Goal: Task Accomplishment & Management: Use online tool/utility

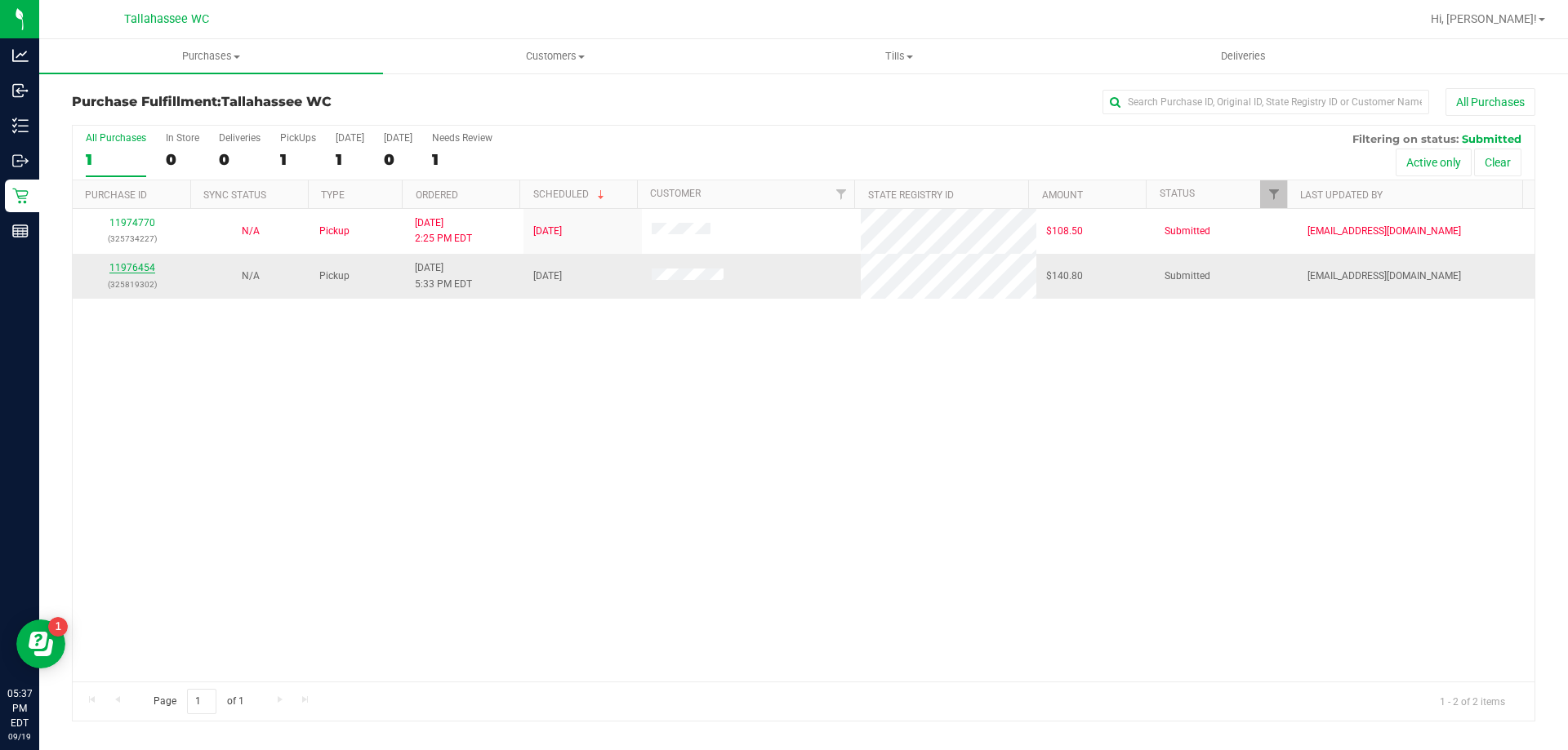
click at [143, 262] on link "11976454" at bounding box center [132, 268] width 46 height 11
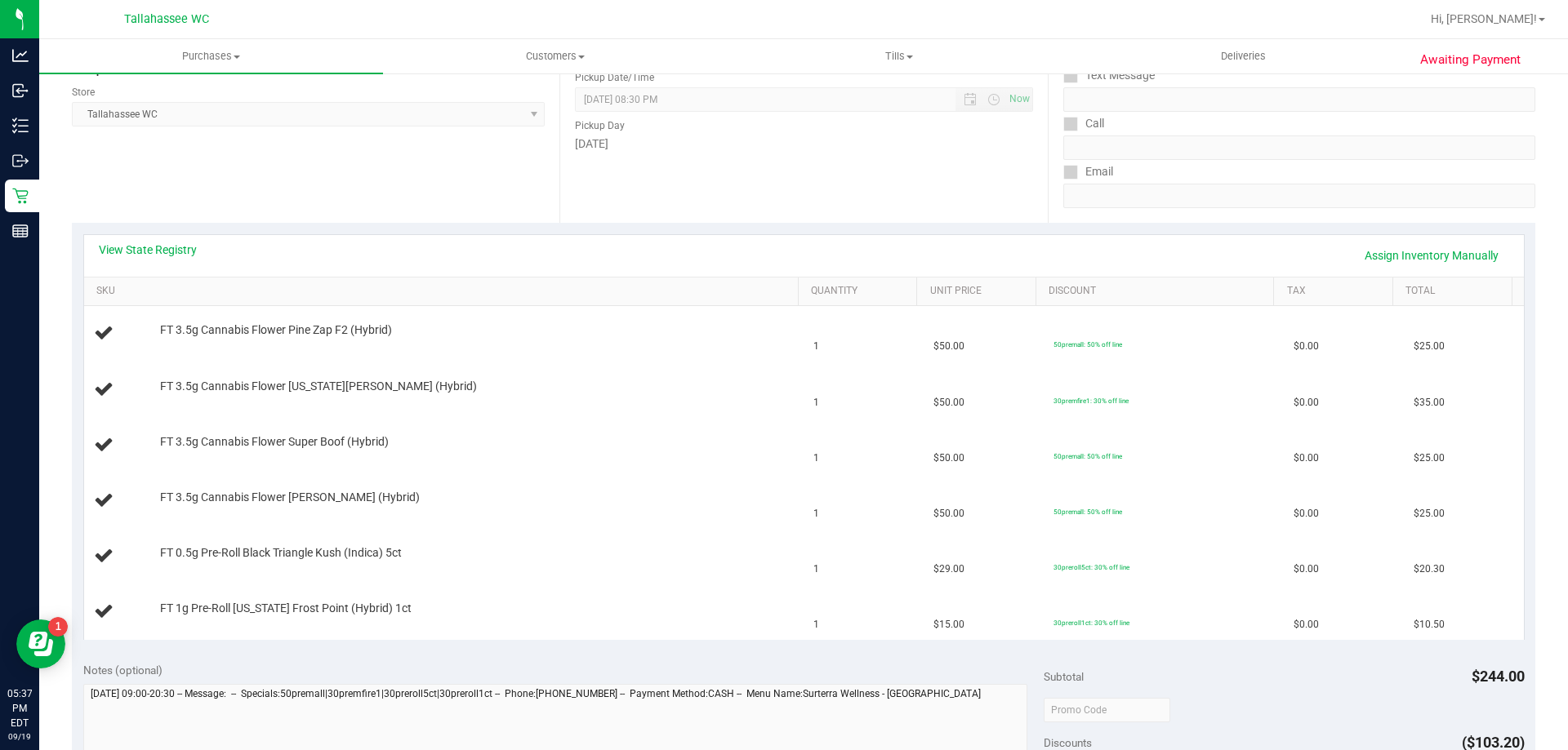
scroll to position [245, 0]
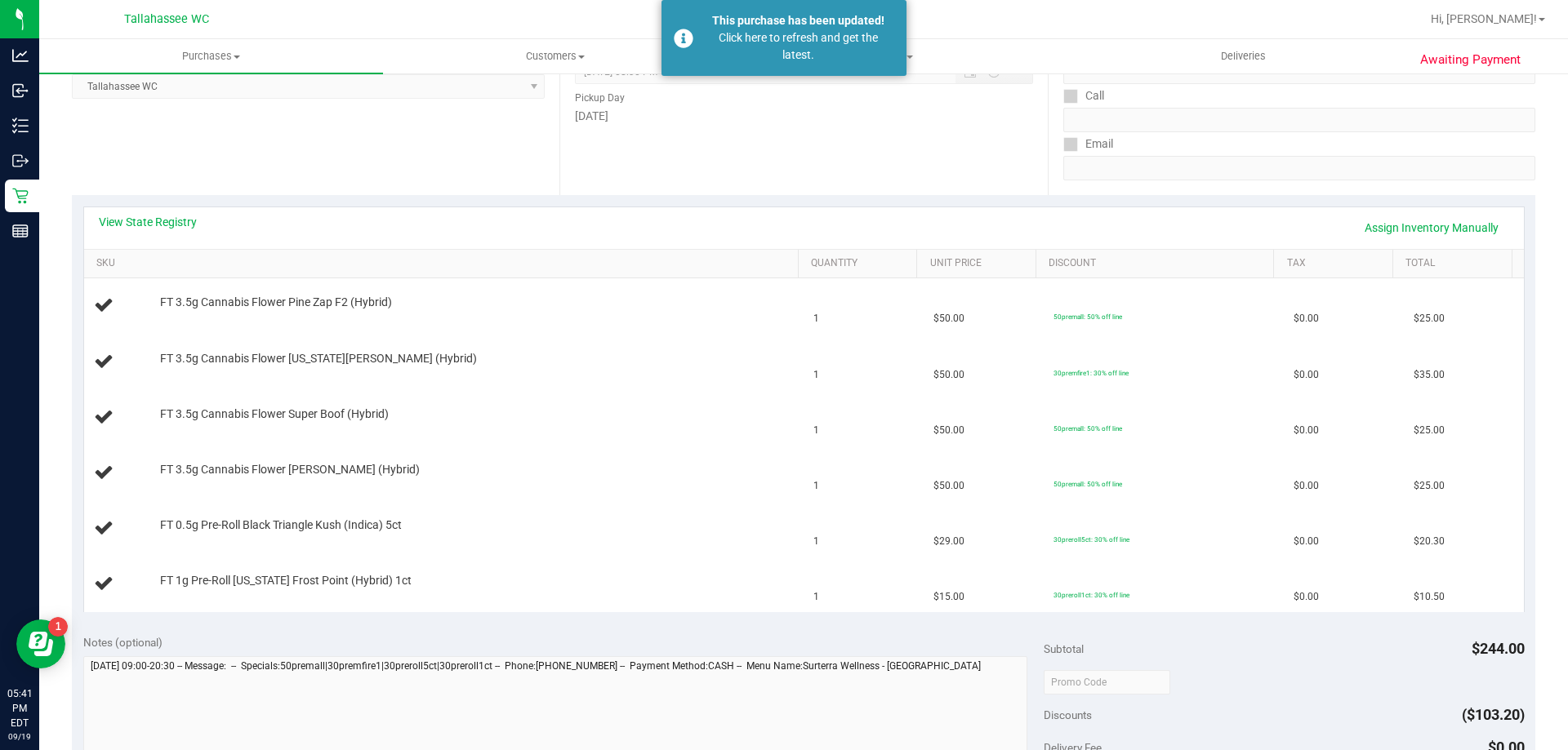
click at [714, 27] on div "This purchase has been updated!" at bounding box center [798, 20] width 192 height 17
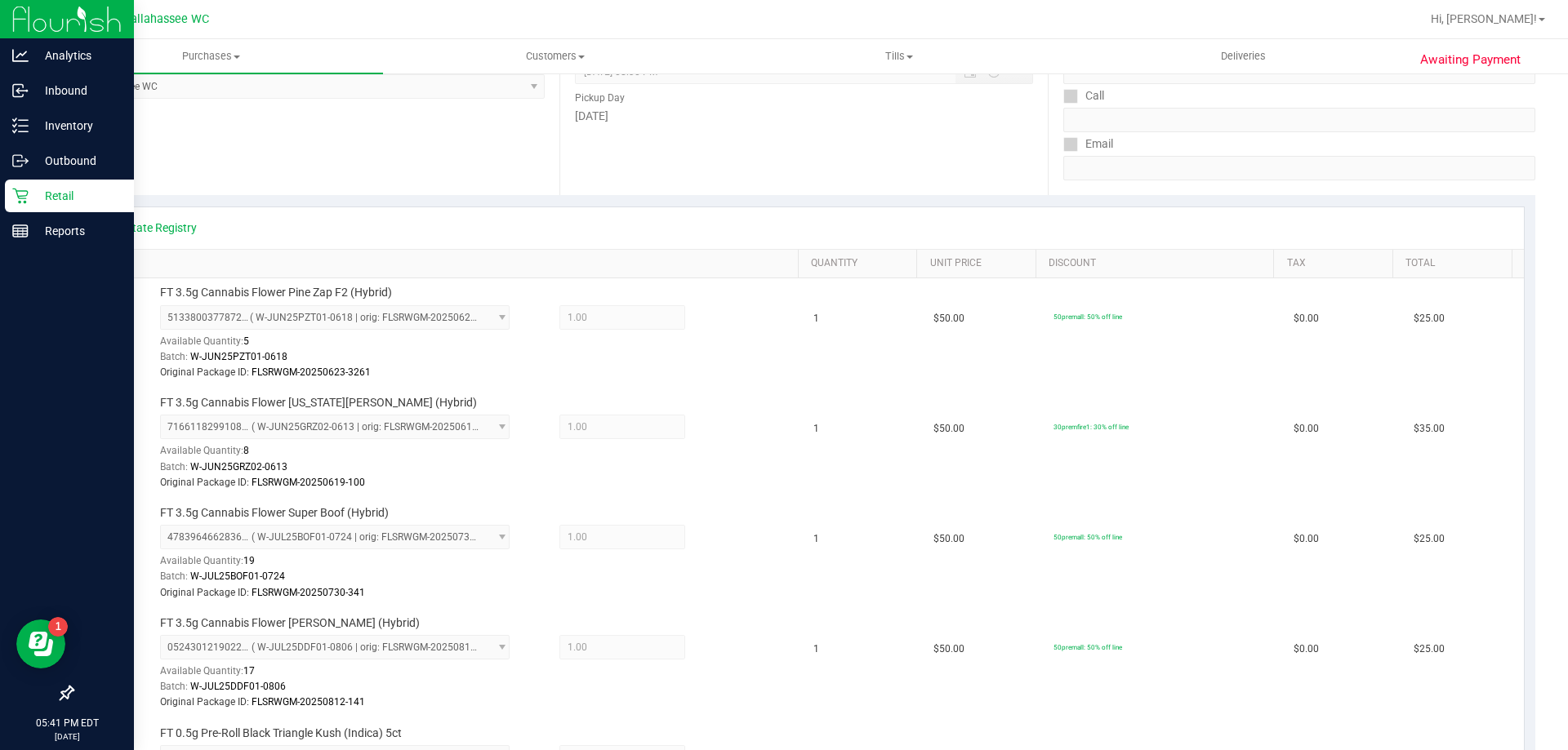
click at [41, 192] on p "Retail" at bounding box center [77, 195] width 98 height 20
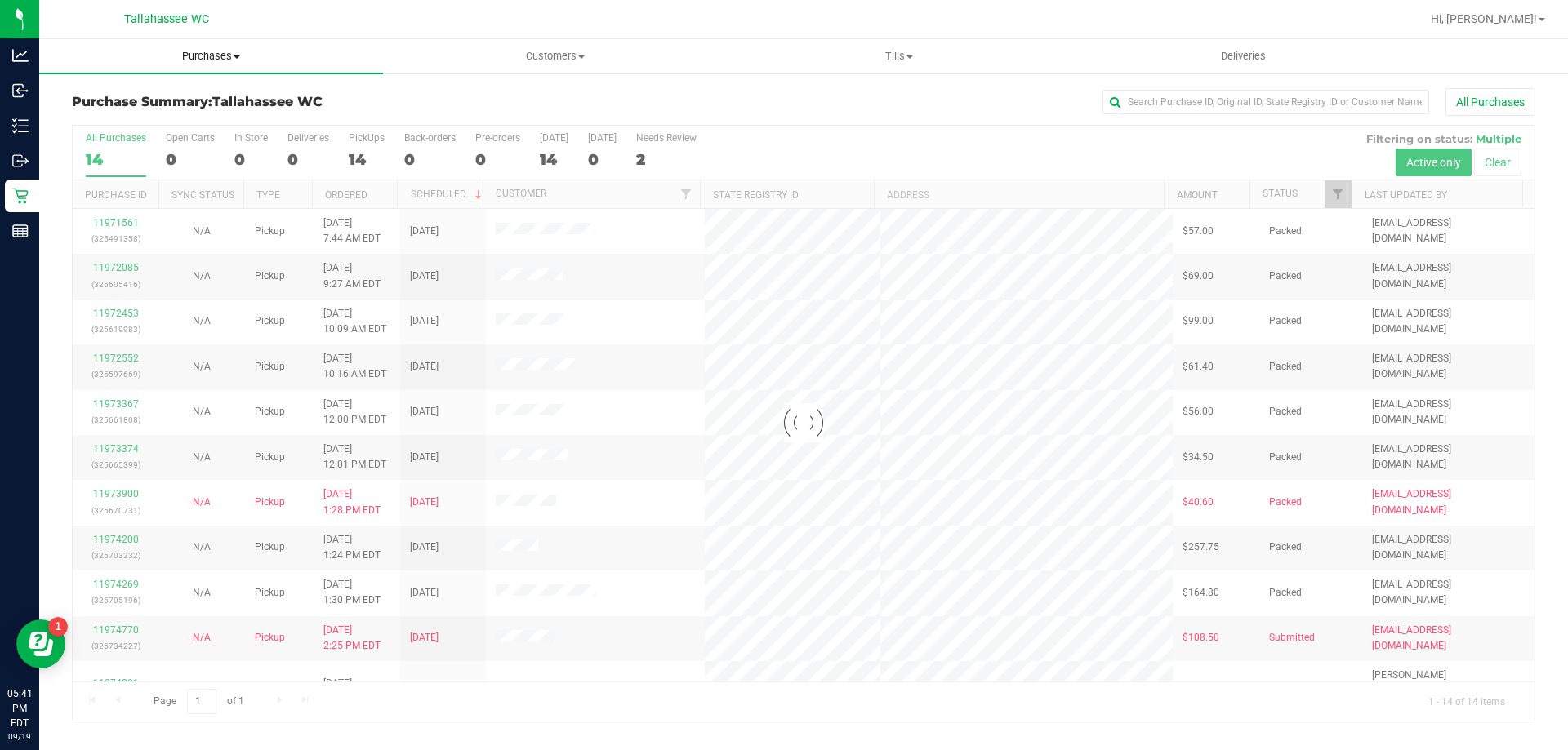
click at [203, 59] on span "Purchases" at bounding box center [210, 57] width 344 height 15
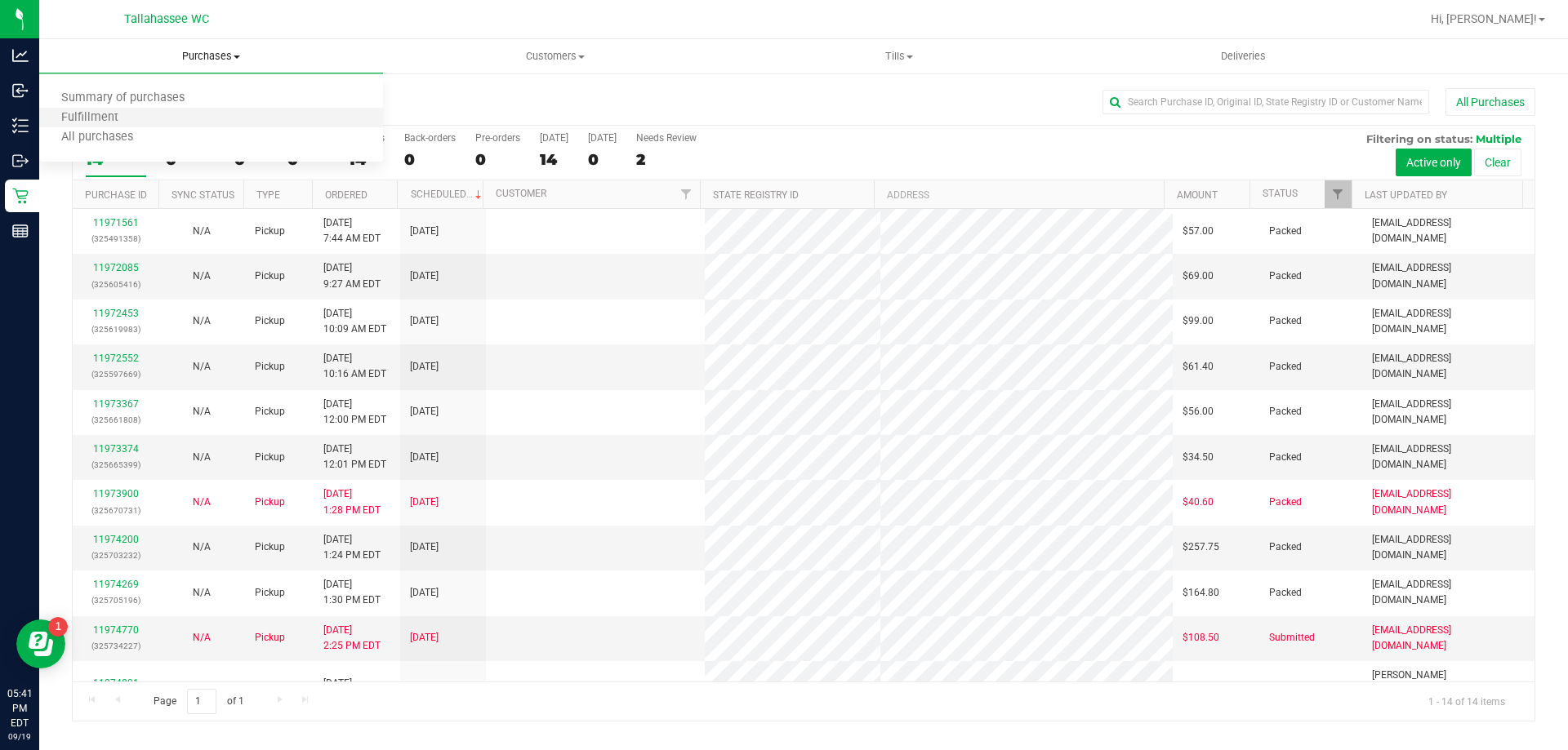
click at [167, 127] on li "Fulfillment" at bounding box center [210, 118] width 344 height 20
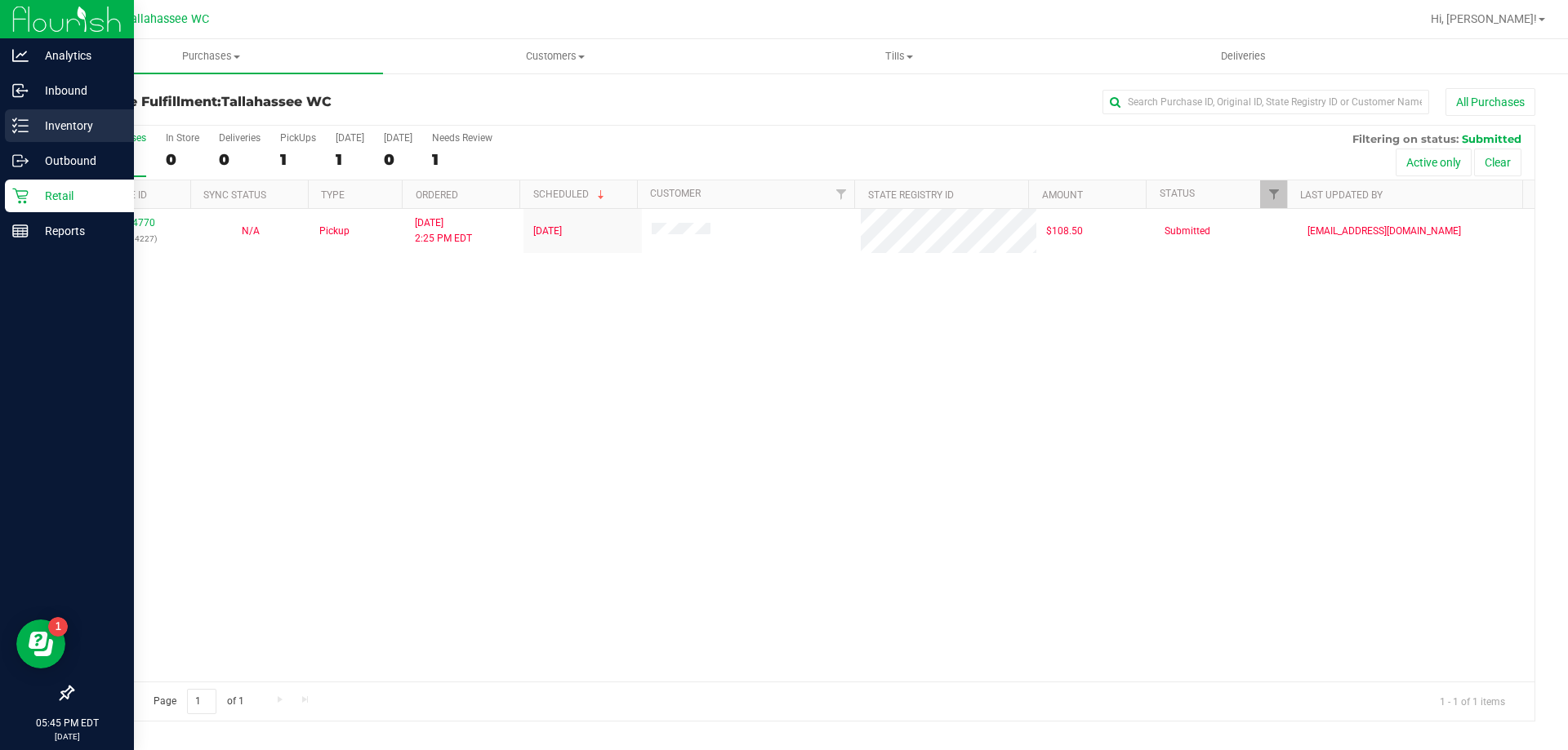
click at [85, 133] on p "Inventory" at bounding box center [77, 126] width 98 height 20
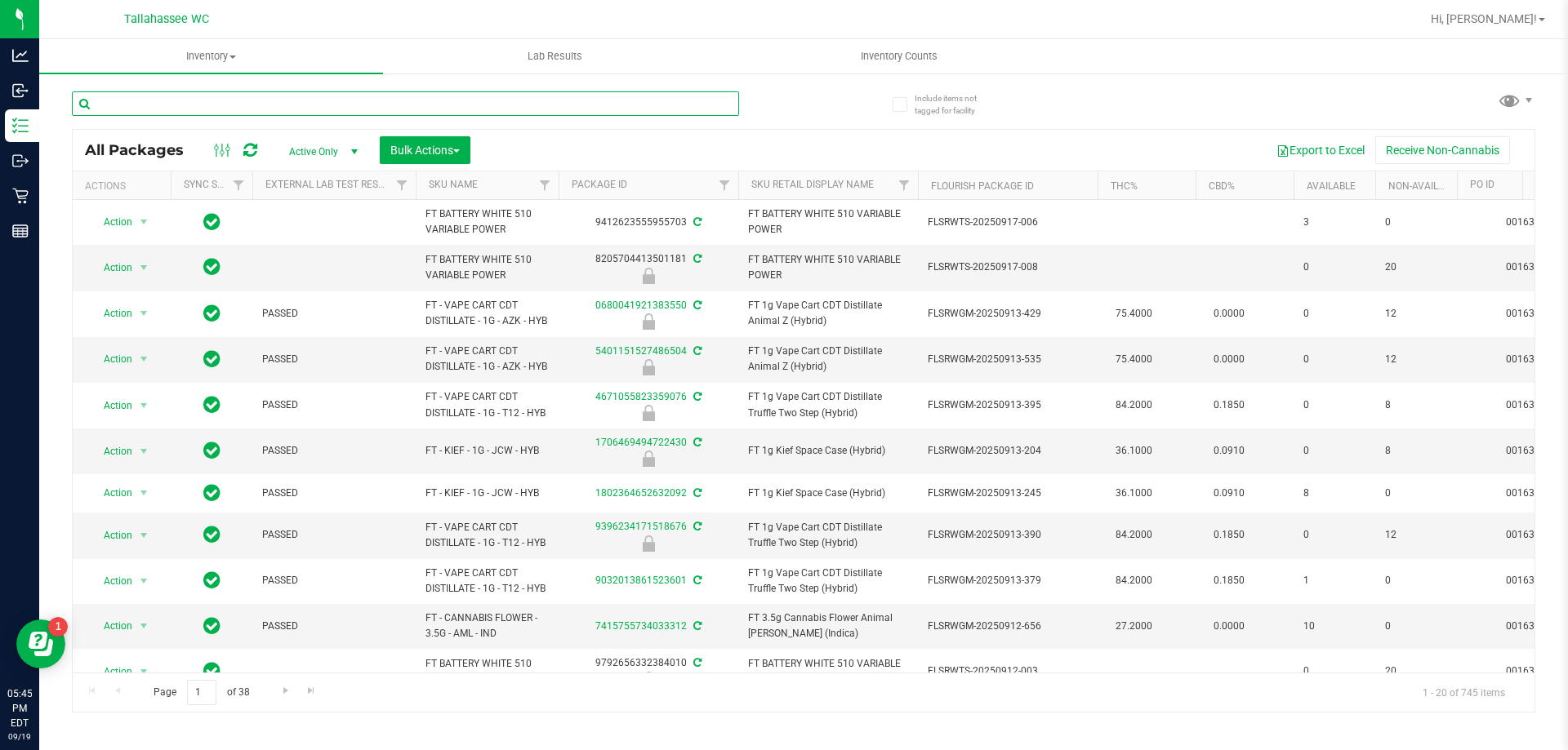
click at [140, 112] on input "text" at bounding box center [405, 103] width 668 height 24
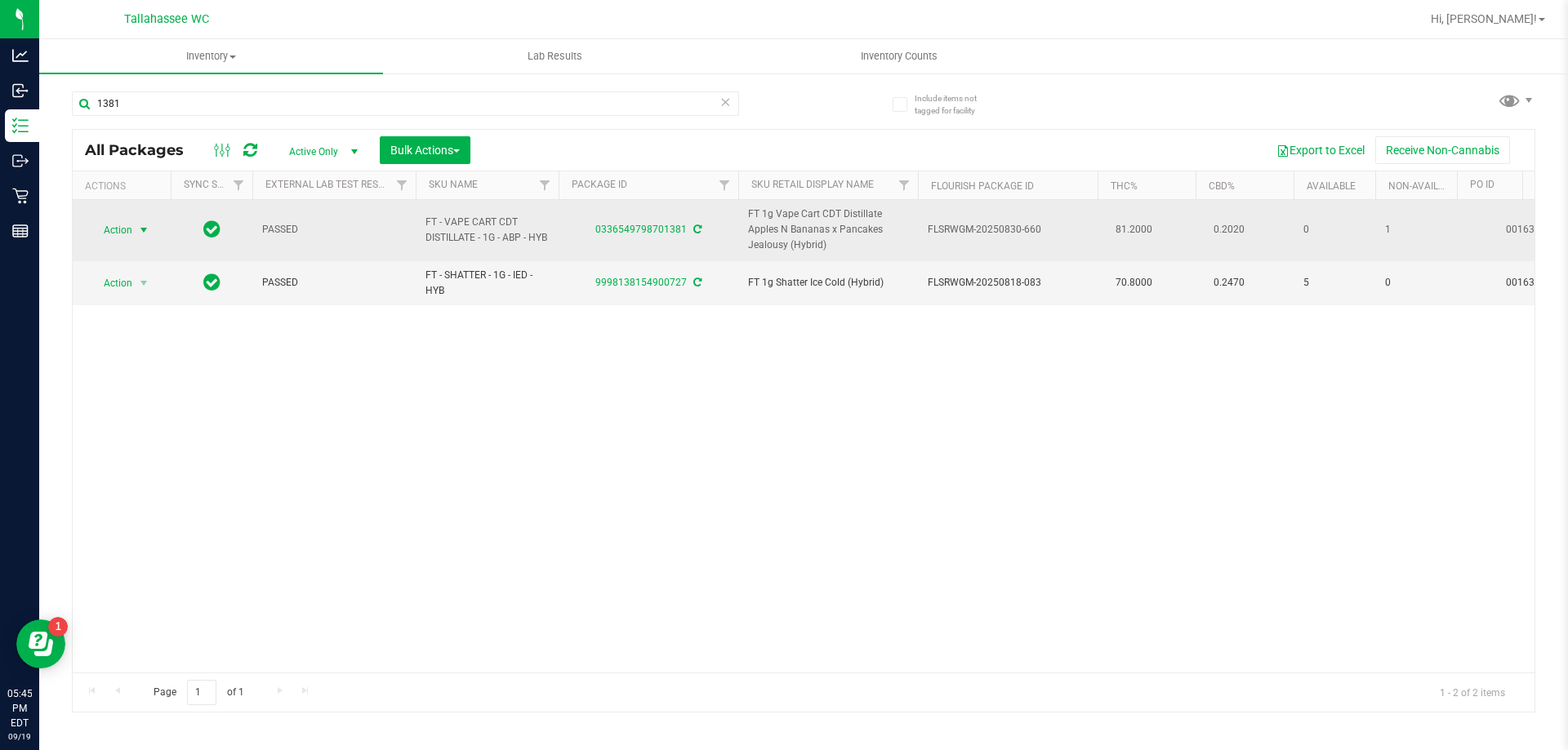
click at [145, 225] on span "select" at bounding box center [143, 230] width 13 height 13
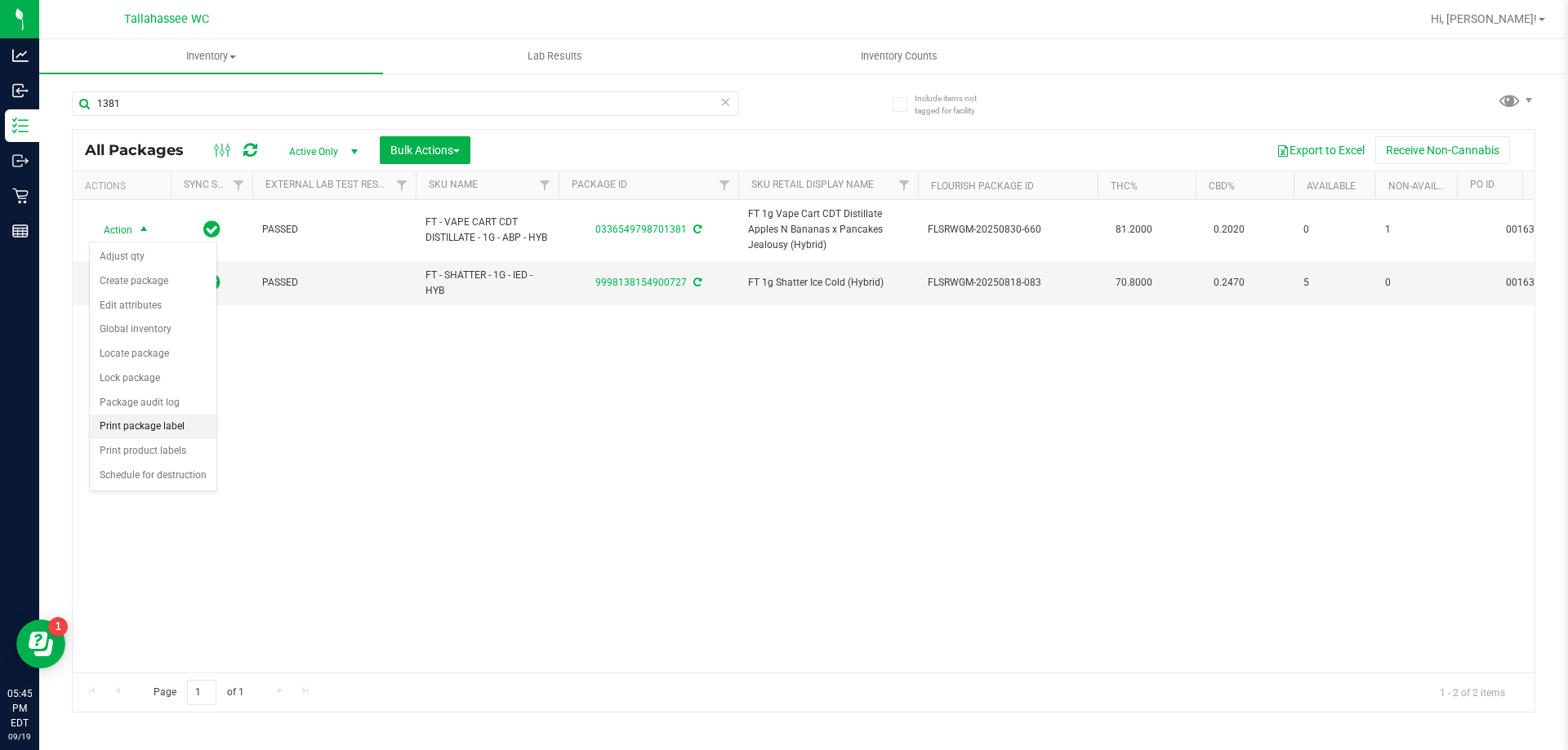
click at [156, 422] on li "Print package label" at bounding box center [154, 427] width 127 height 24
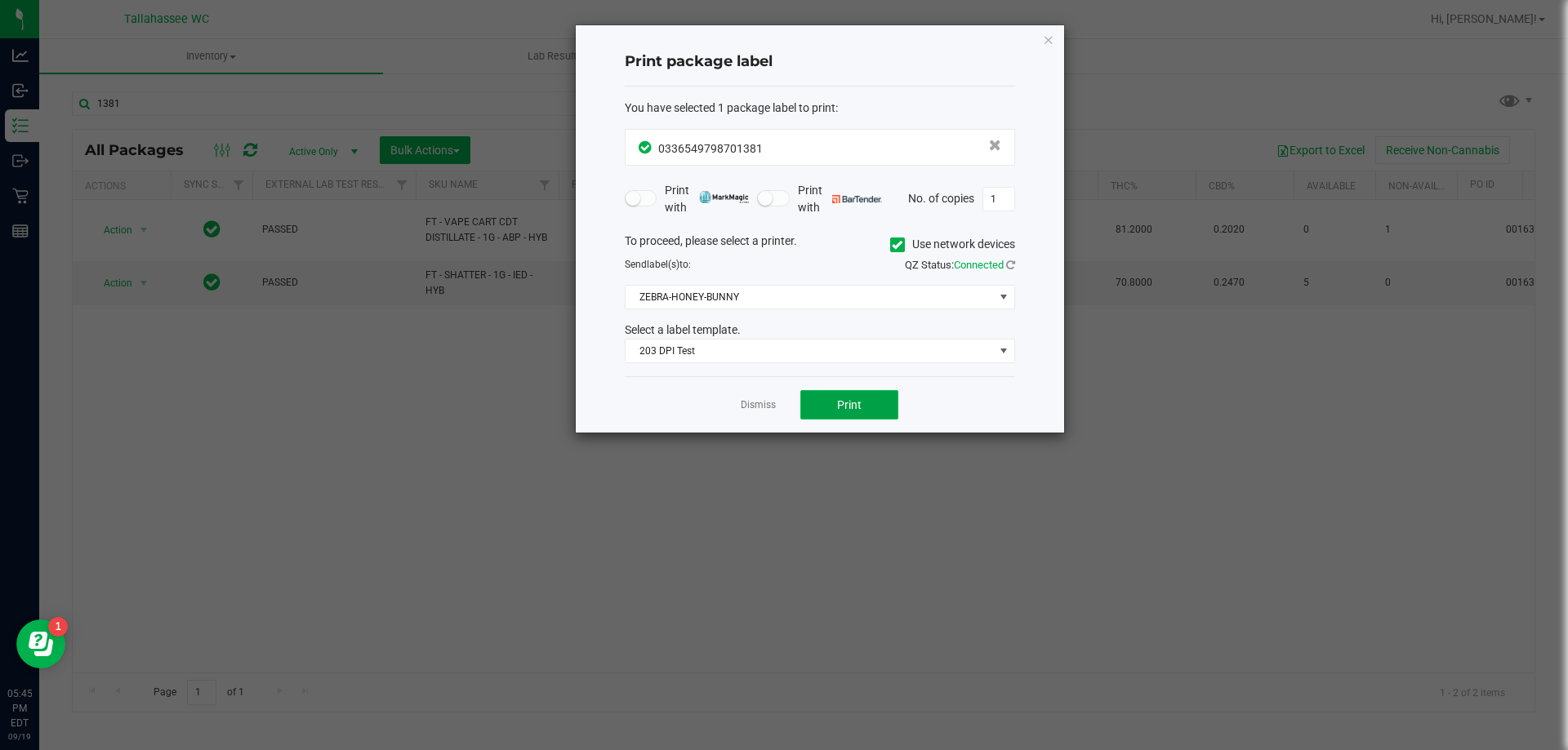
click at [863, 400] on button "Print" at bounding box center [849, 405] width 98 height 30
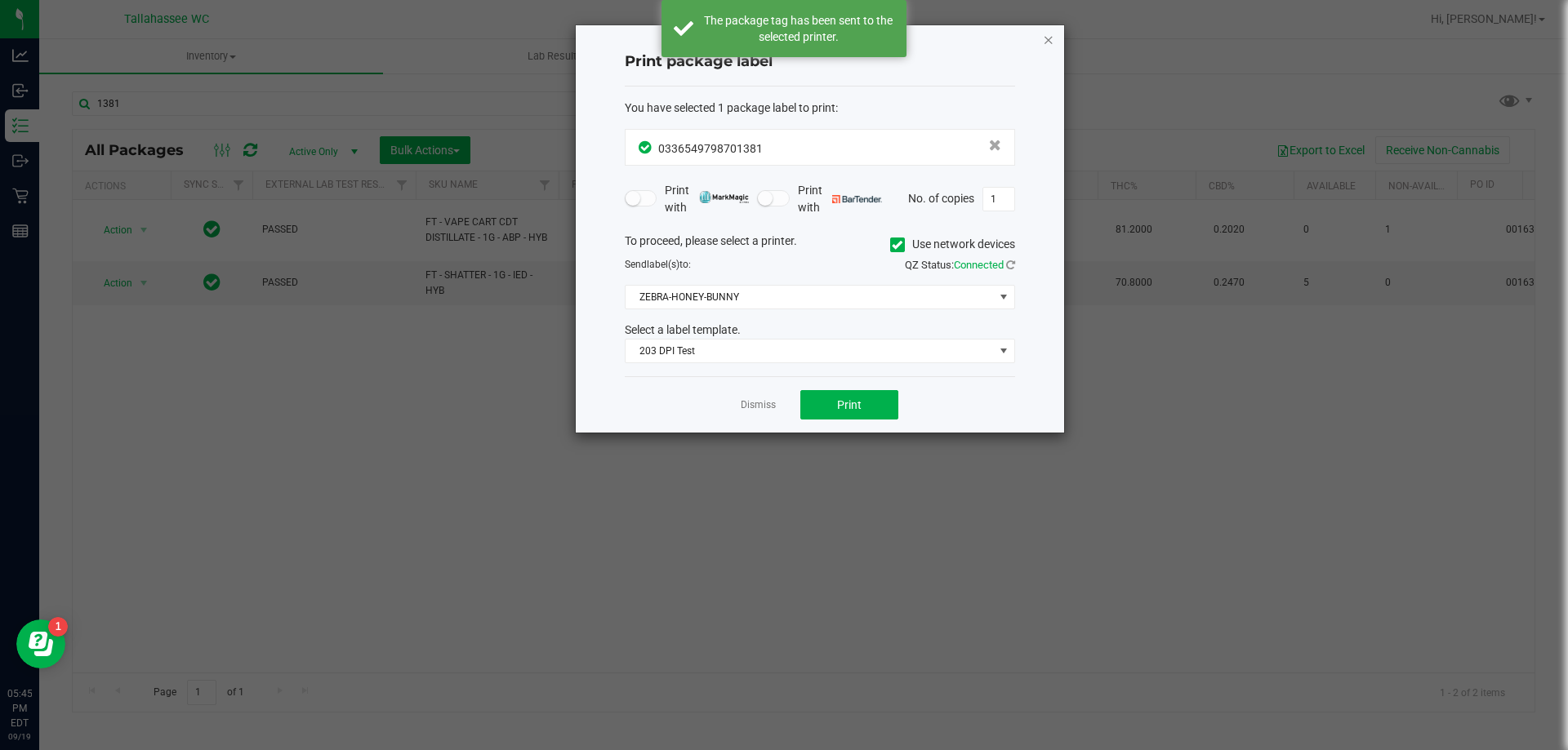
click at [1043, 41] on icon "button" at bounding box center [1048, 39] width 11 height 20
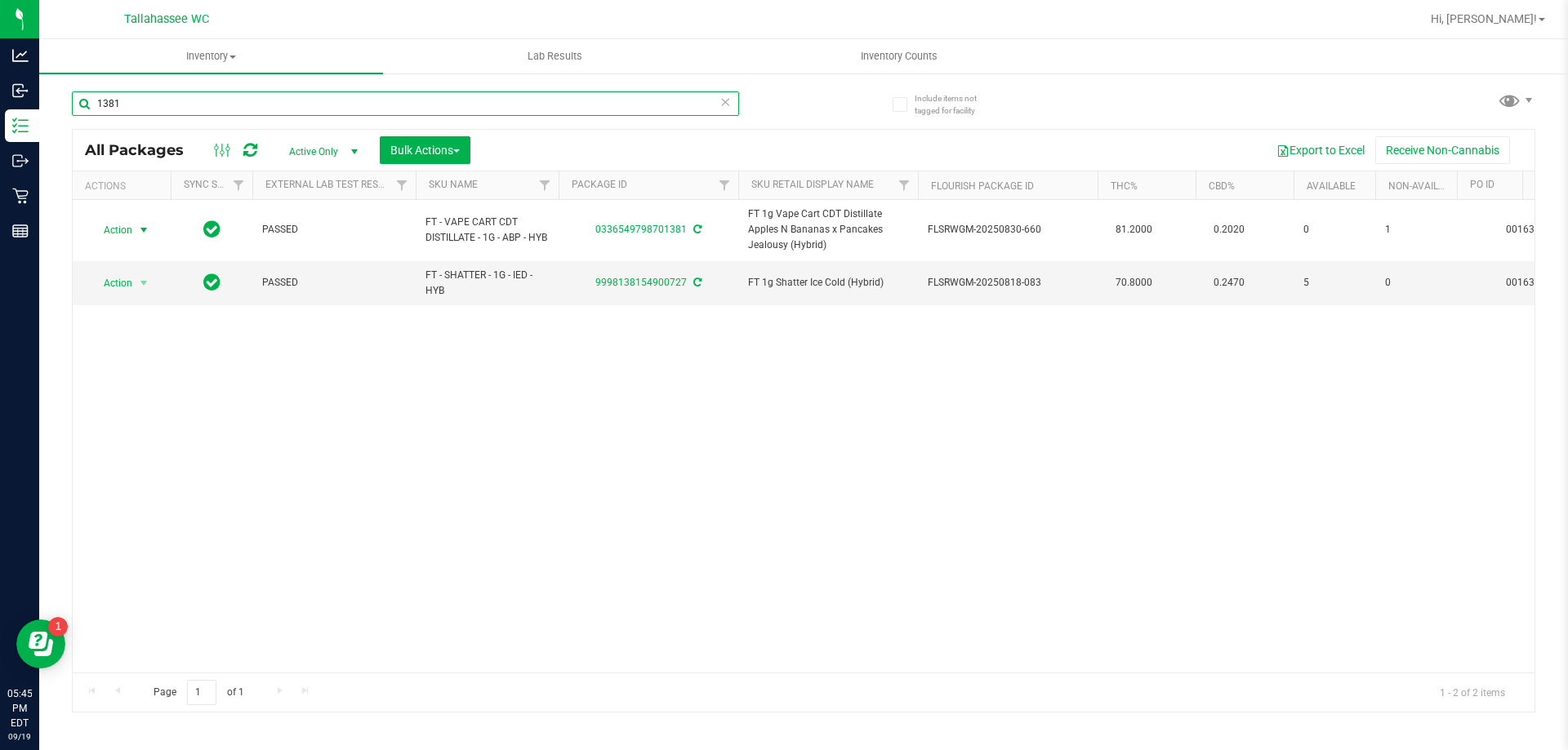
click at [212, 97] on input "1381" at bounding box center [405, 103] width 668 height 24
type input "1"
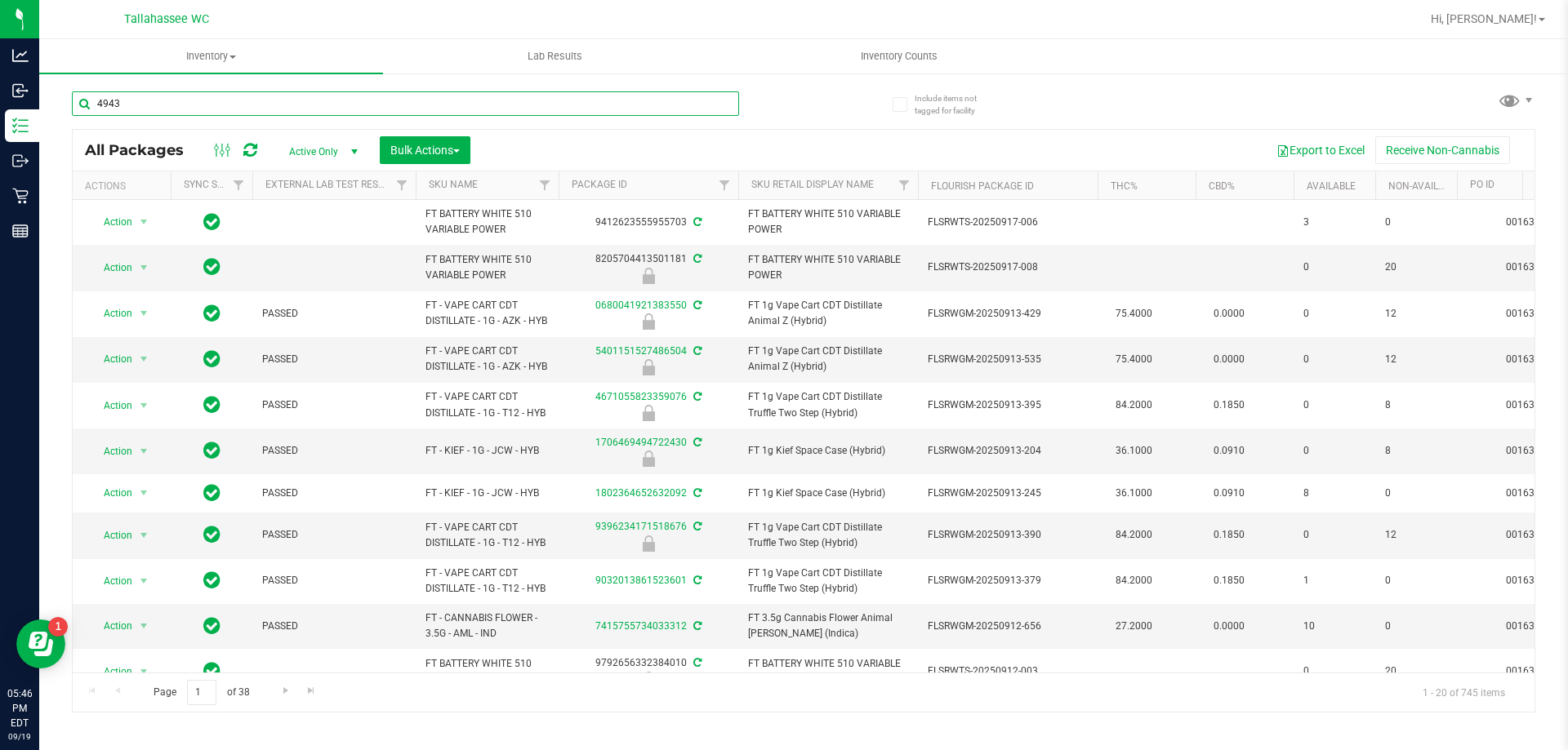
type input "4943"
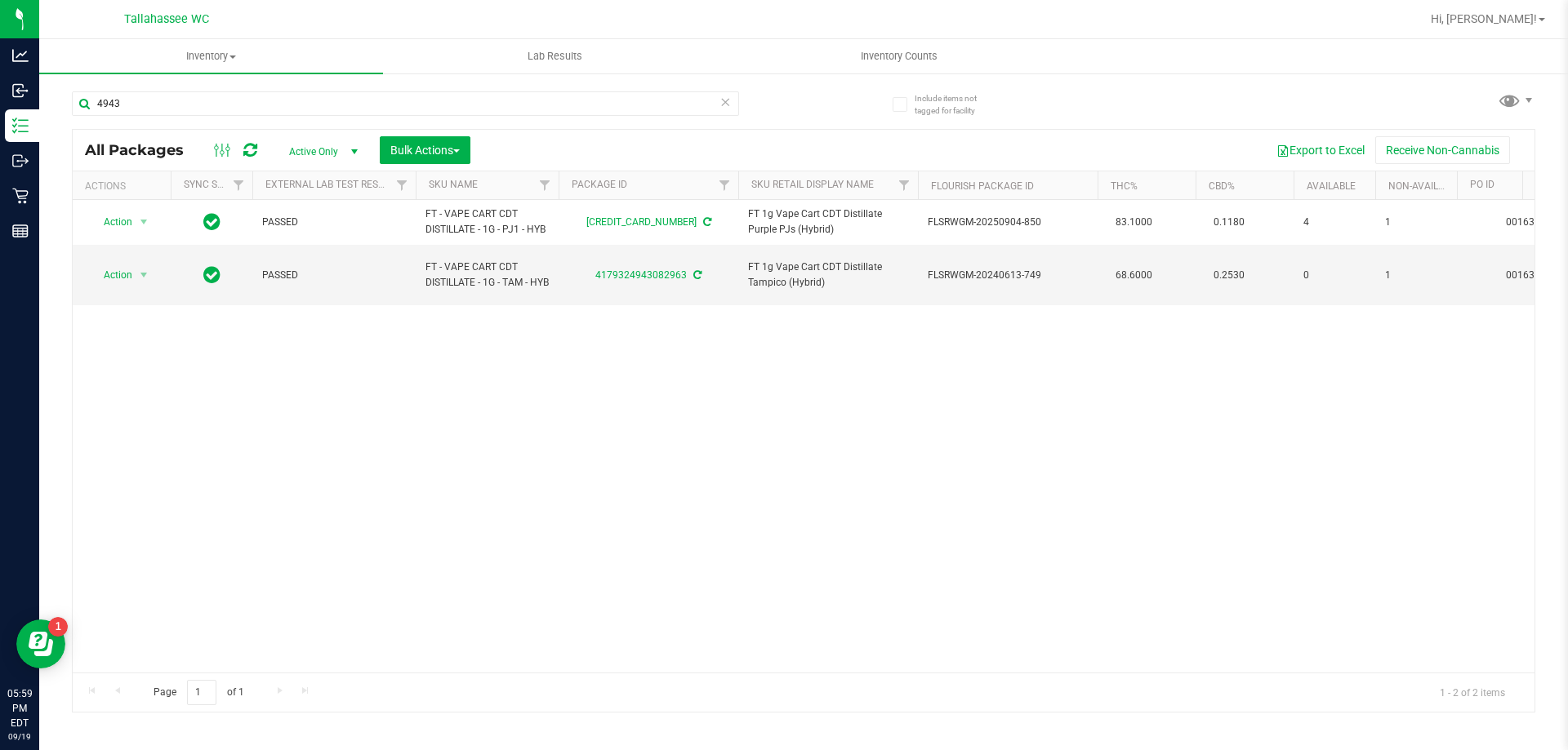
click at [729, 98] on icon at bounding box center [725, 100] width 11 height 20
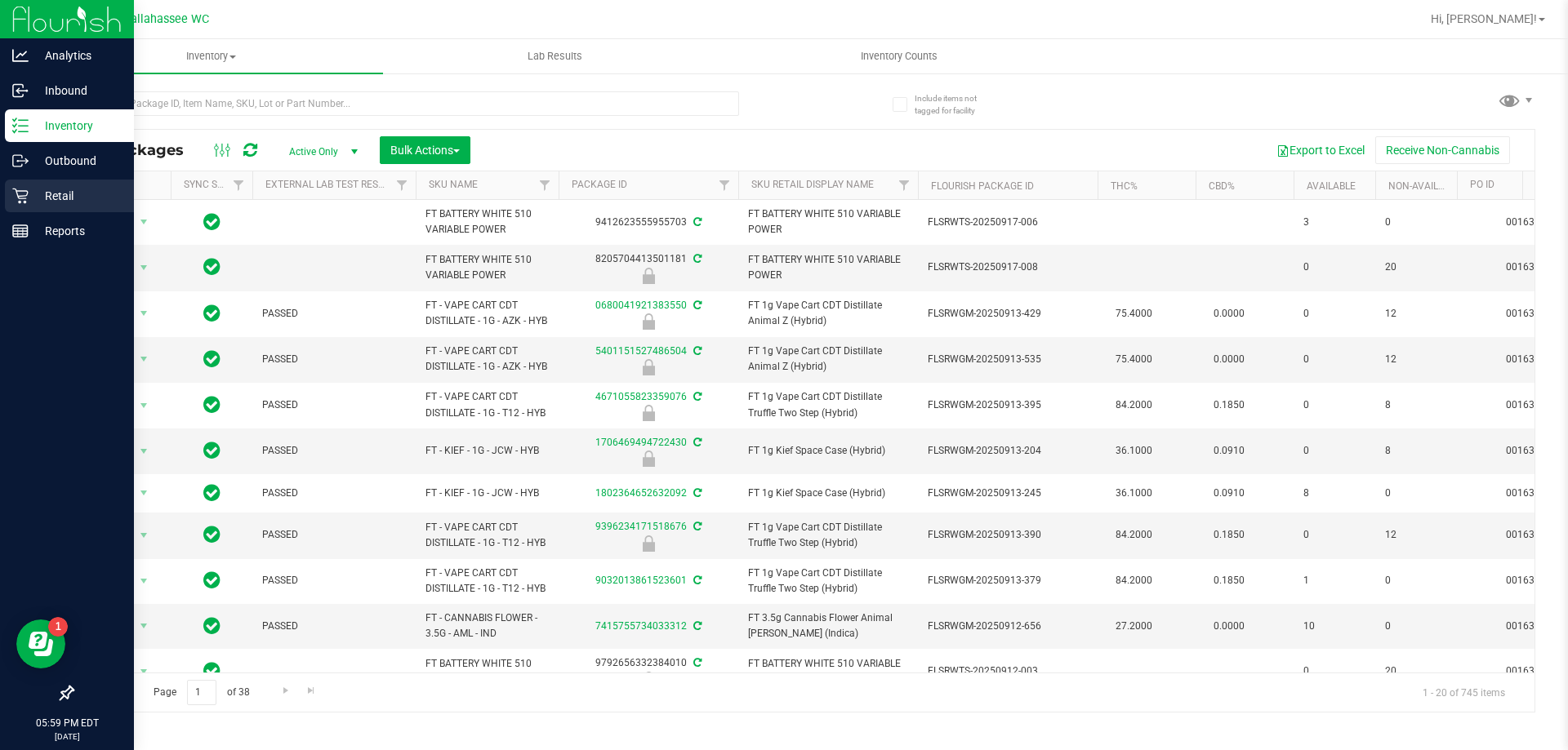
click at [39, 187] on p "Retail" at bounding box center [77, 195] width 98 height 20
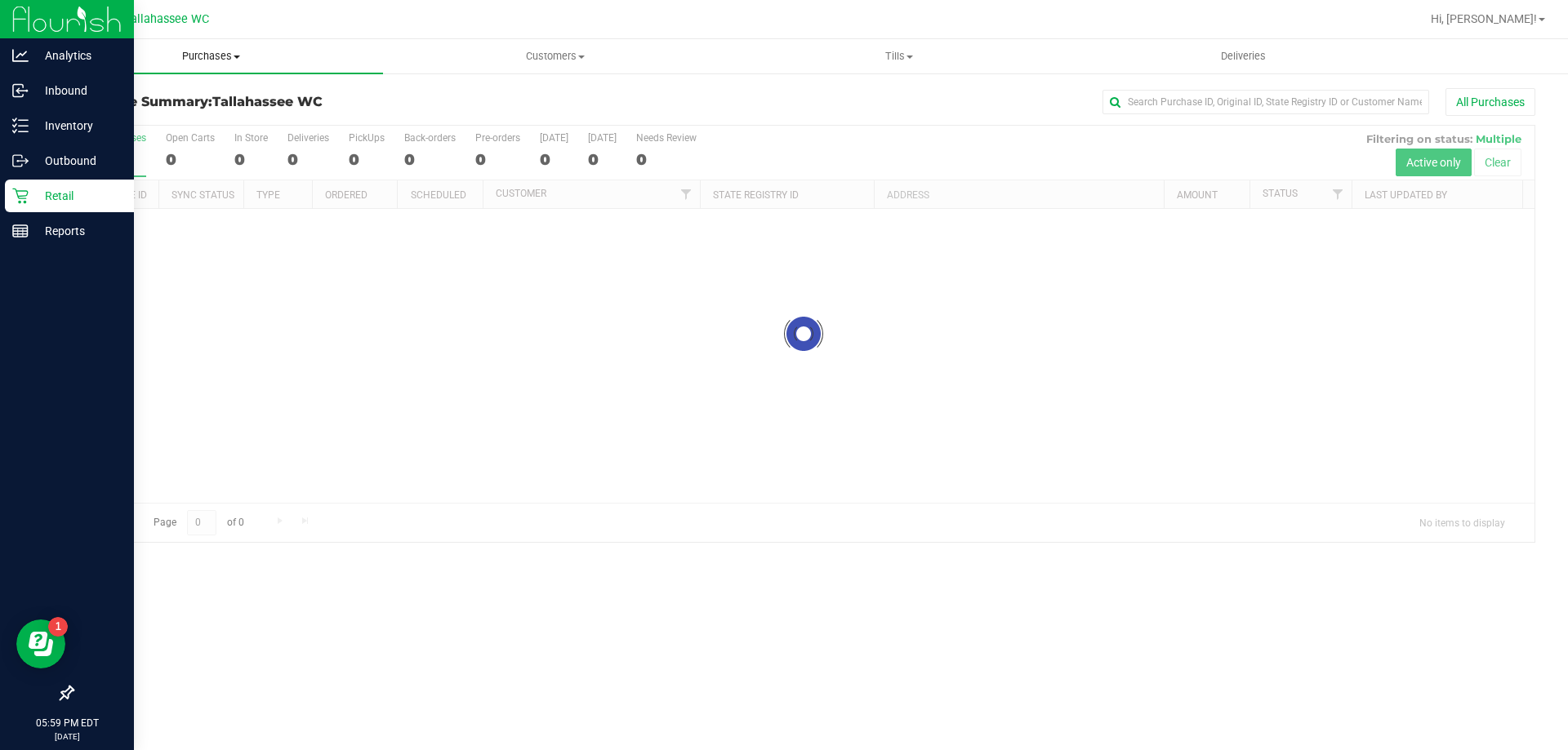
click at [181, 62] on span "Purchases" at bounding box center [210, 57] width 344 height 15
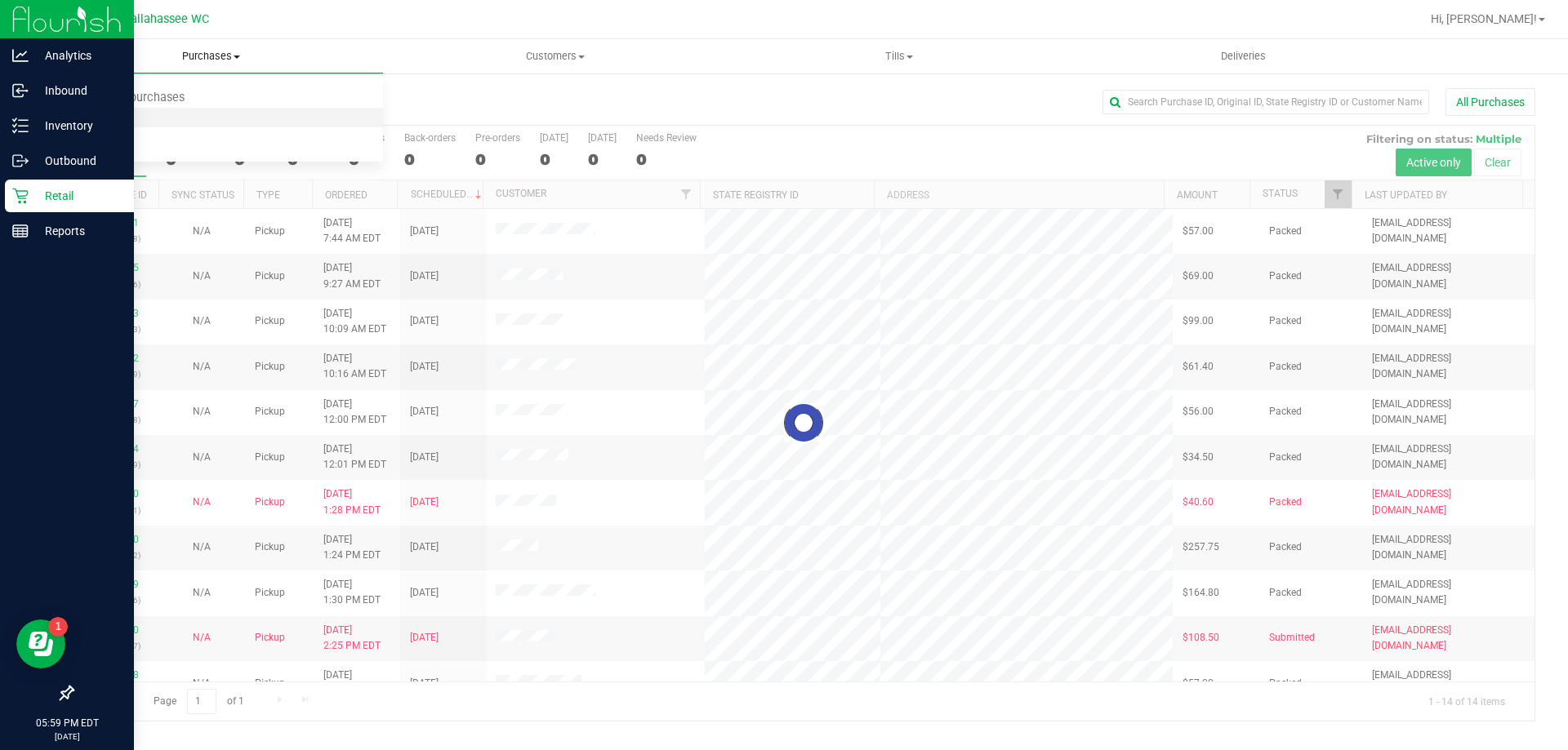
click at [165, 115] on li "Fulfillment" at bounding box center [210, 118] width 344 height 20
